Goal: Navigation & Orientation: Find specific page/section

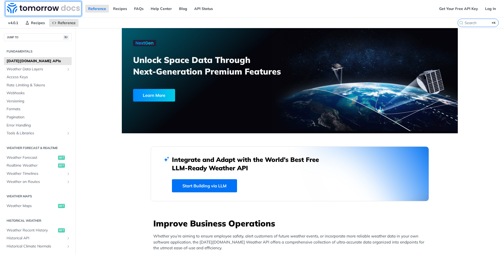
click at [36, 8] on img at bounding box center [43, 8] width 73 height 11
